Goal: Information Seeking & Learning: Learn about a topic

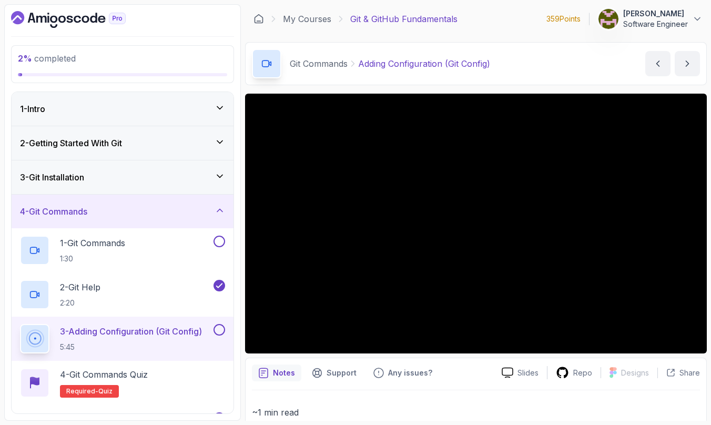
scroll to position [445, 0]
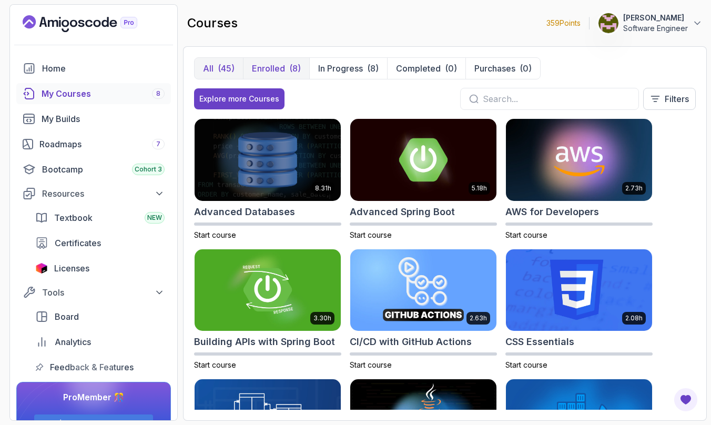
click at [291, 74] on div "(8)" at bounding box center [295, 68] width 12 height 13
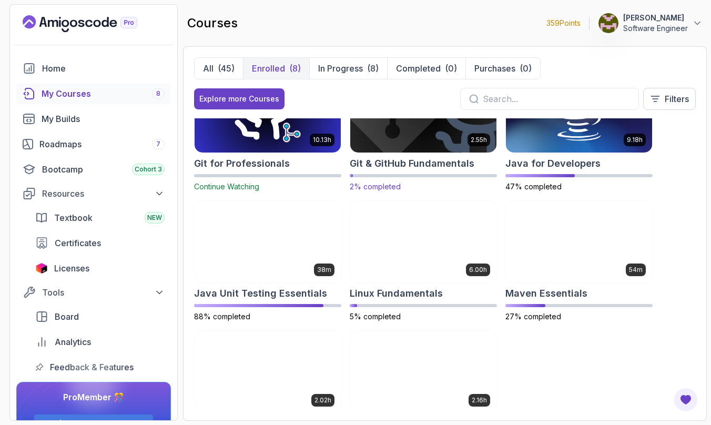
scroll to position [50, 0]
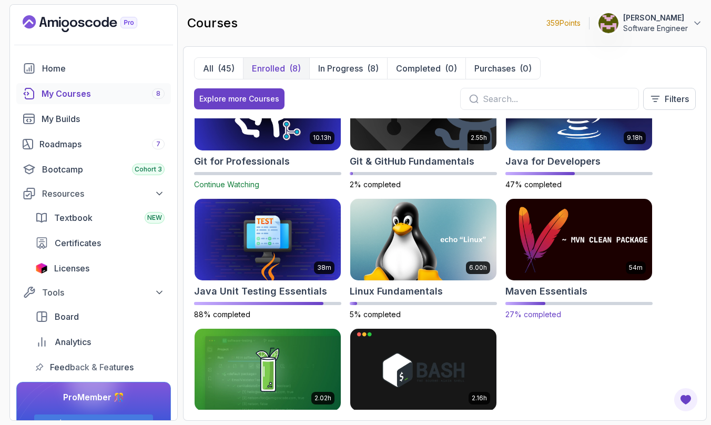
click at [623, 250] on img at bounding box center [578, 240] width 153 height 86
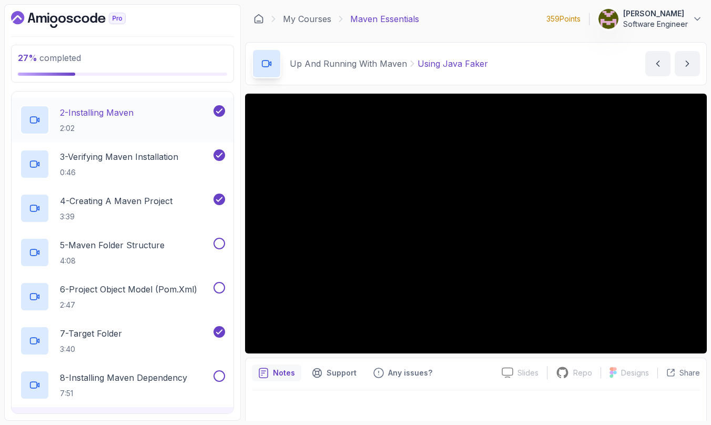
scroll to position [109, 0]
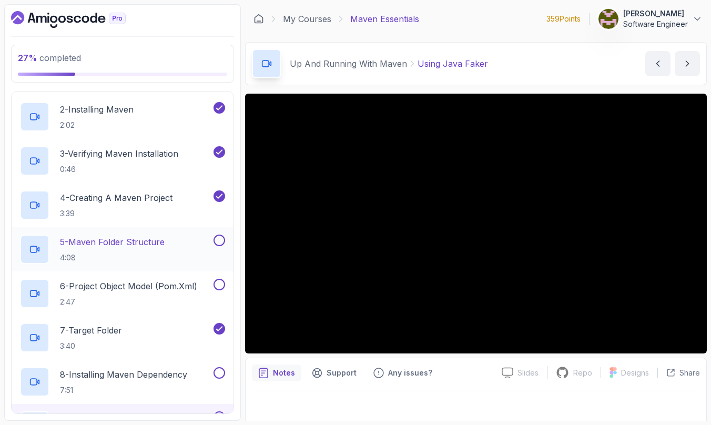
click at [153, 257] on p "4:08" at bounding box center [112, 257] width 105 height 11
